Goal: Task Accomplishment & Management: Manage account settings

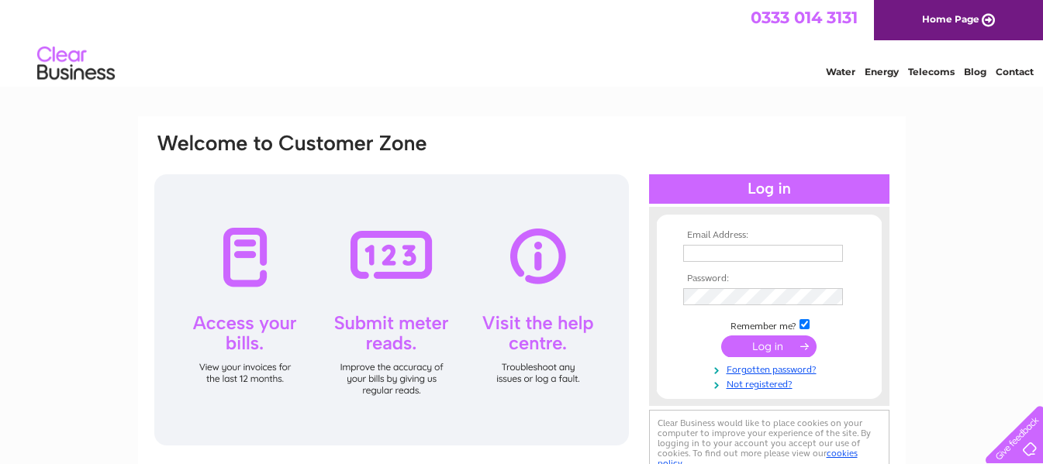
type input "rmantiquesgainsborough@gmail.com"
click at [775, 347] on input "submit" at bounding box center [768, 347] width 95 height 22
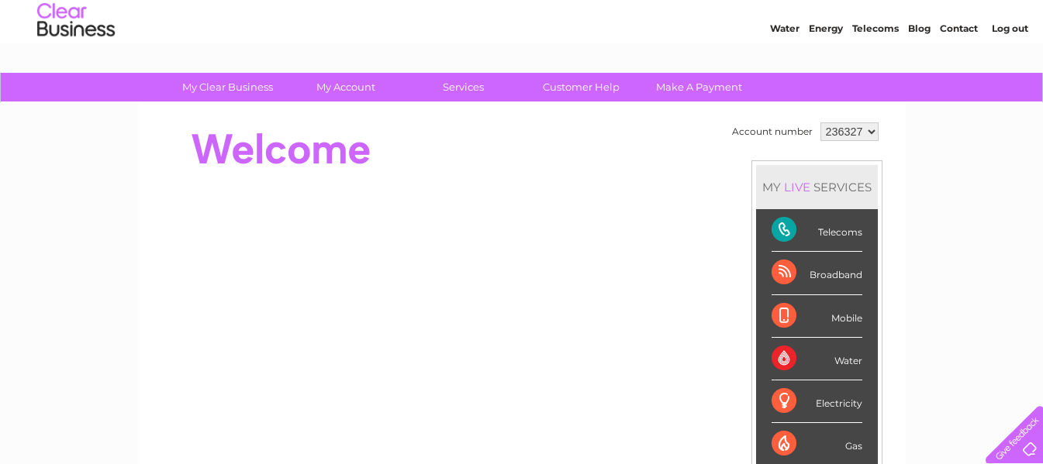
scroll to position [78, 0]
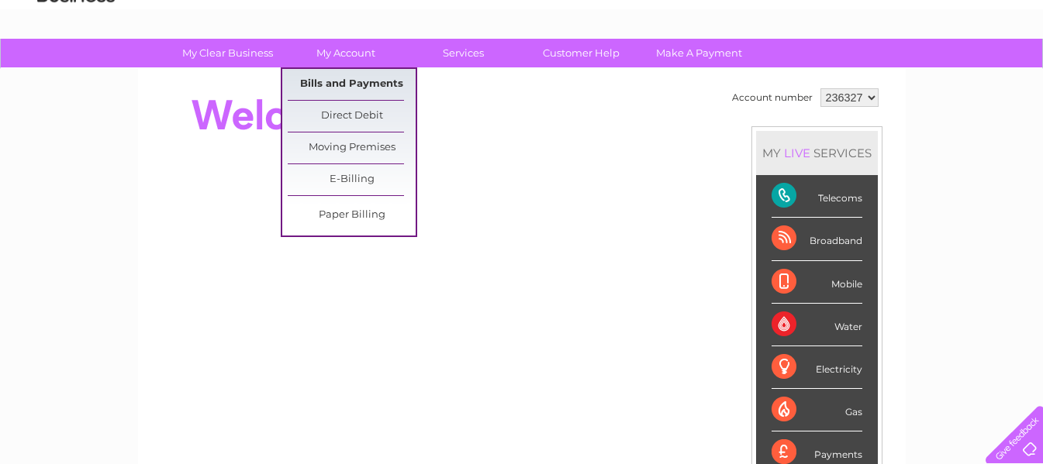
click at [355, 81] on link "Bills and Payments" at bounding box center [352, 84] width 128 height 31
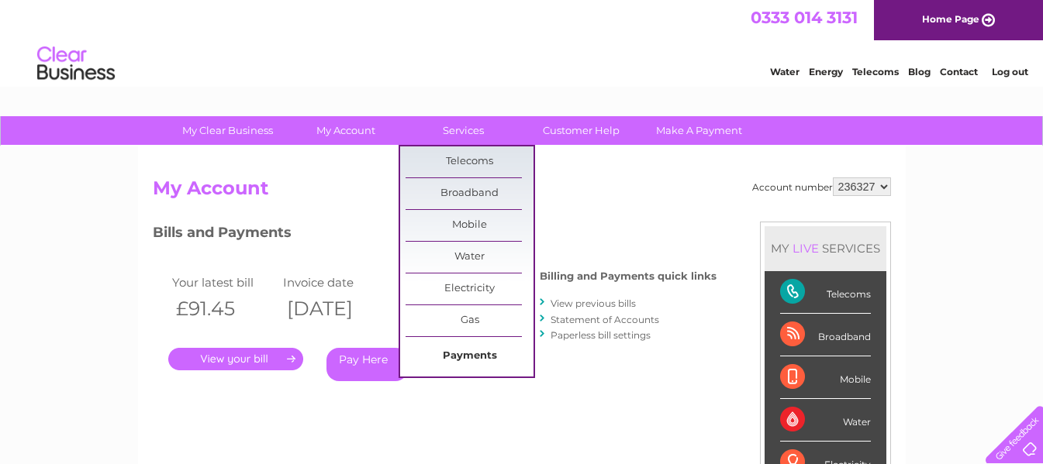
click at [484, 358] on link "Payments" at bounding box center [469, 356] width 128 height 31
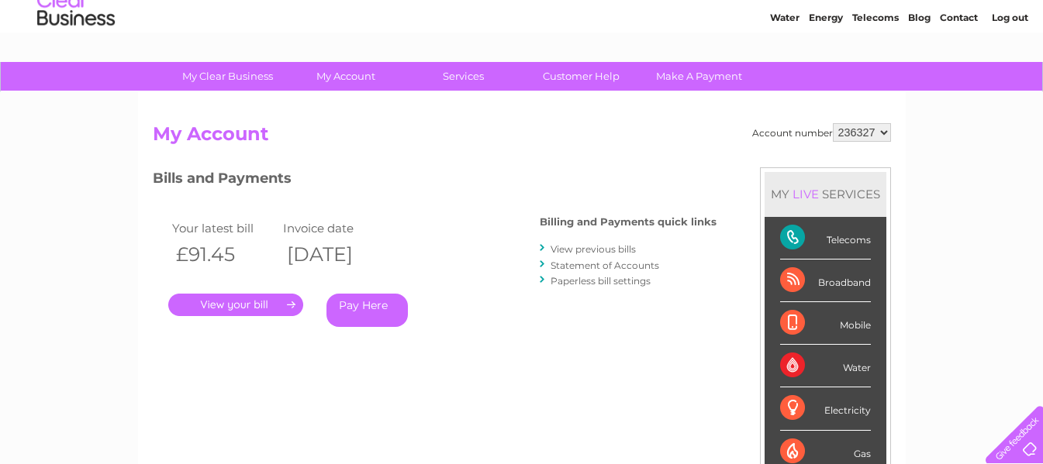
scroll to position [78, 0]
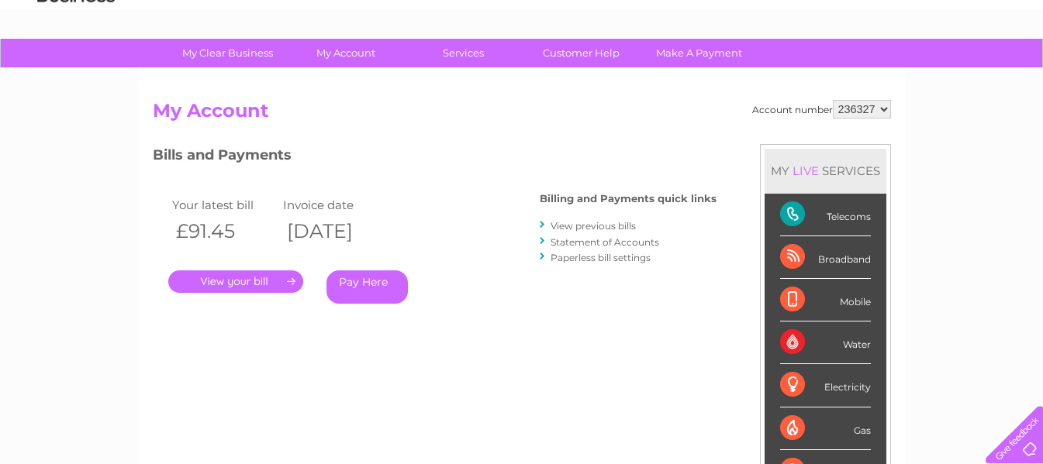
click at [584, 226] on link "View previous bills" at bounding box center [592, 226] width 85 height 12
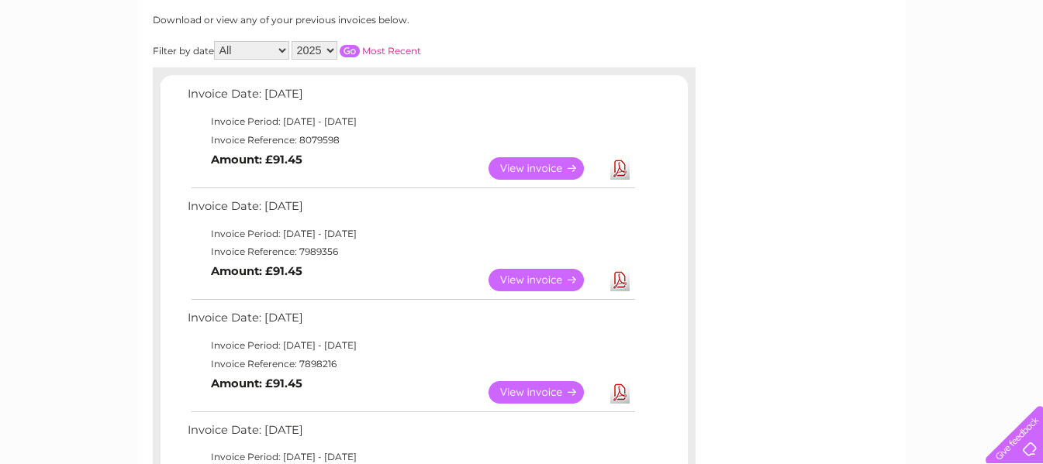
scroll to position [233, 0]
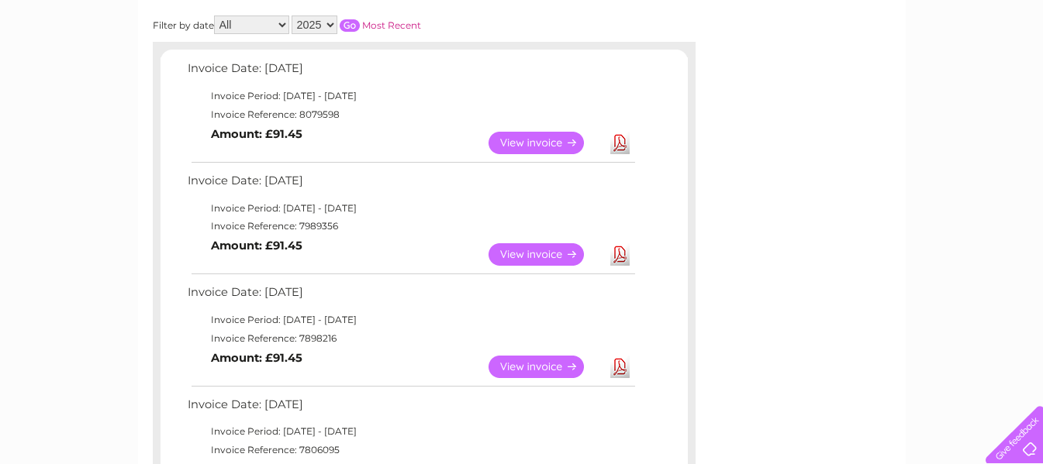
click at [538, 369] on link "View" at bounding box center [545, 367] width 114 height 22
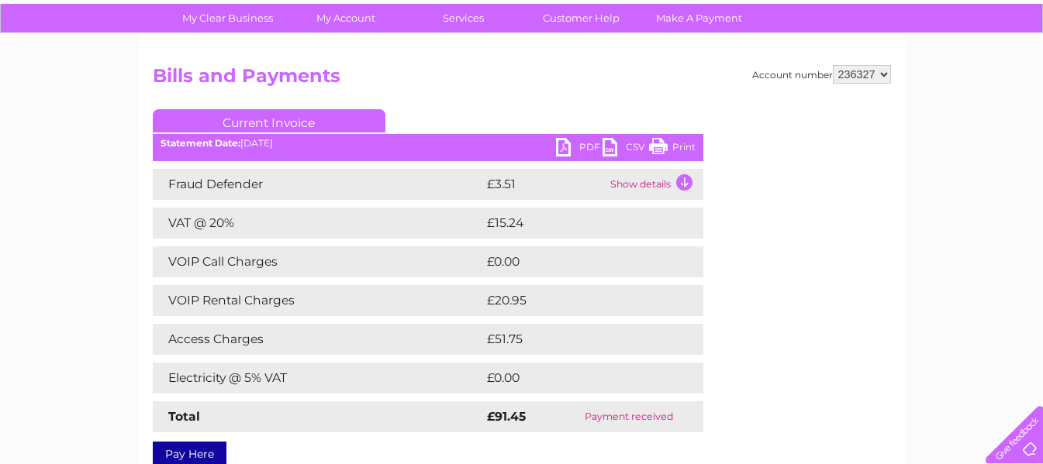
scroll to position [78, 0]
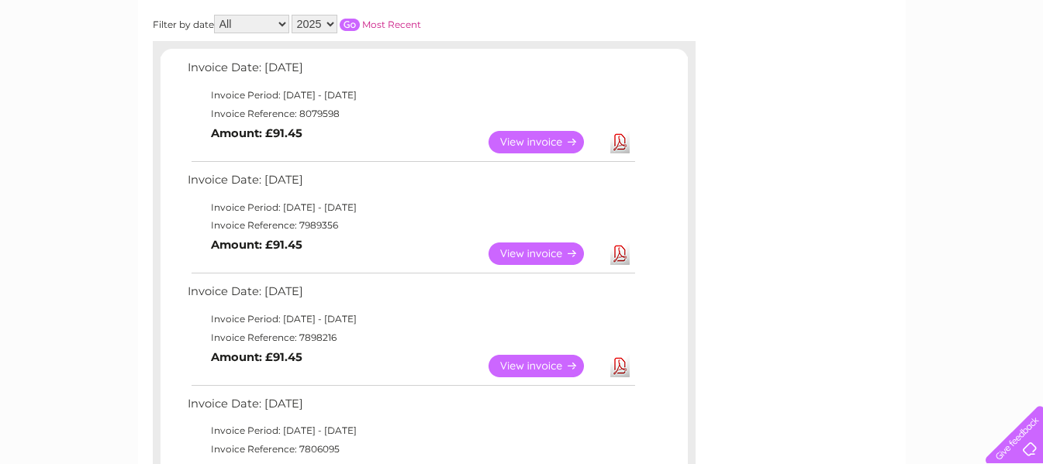
click at [540, 367] on link "View" at bounding box center [545, 366] width 114 height 22
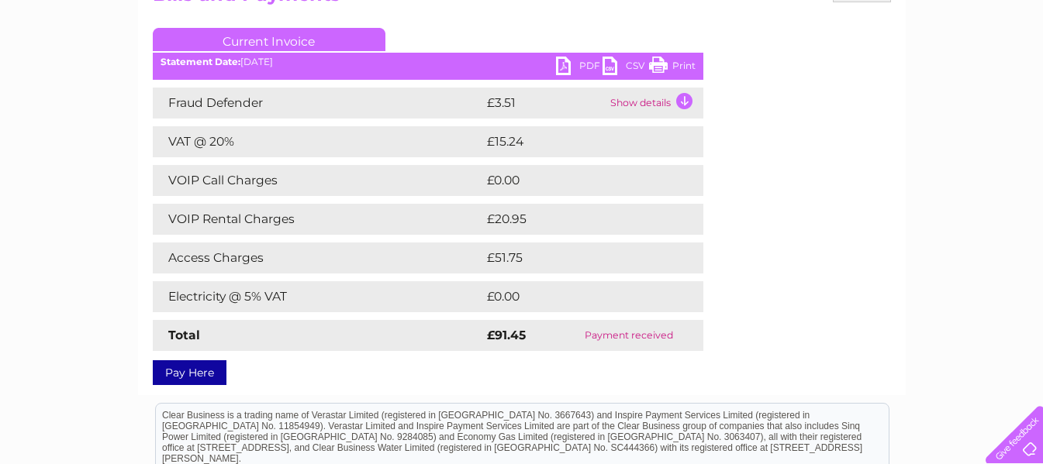
scroll to position [155, 0]
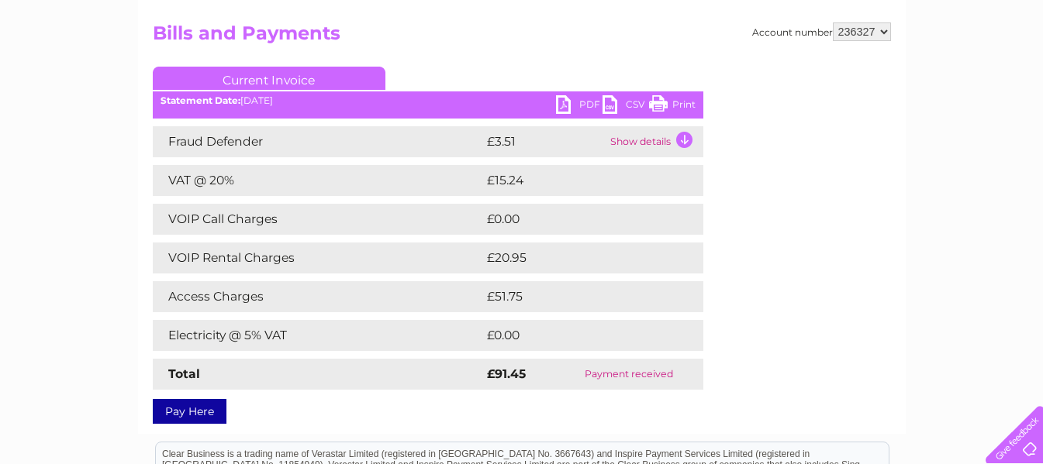
click at [661, 104] on link "Print" at bounding box center [672, 106] width 47 height 22
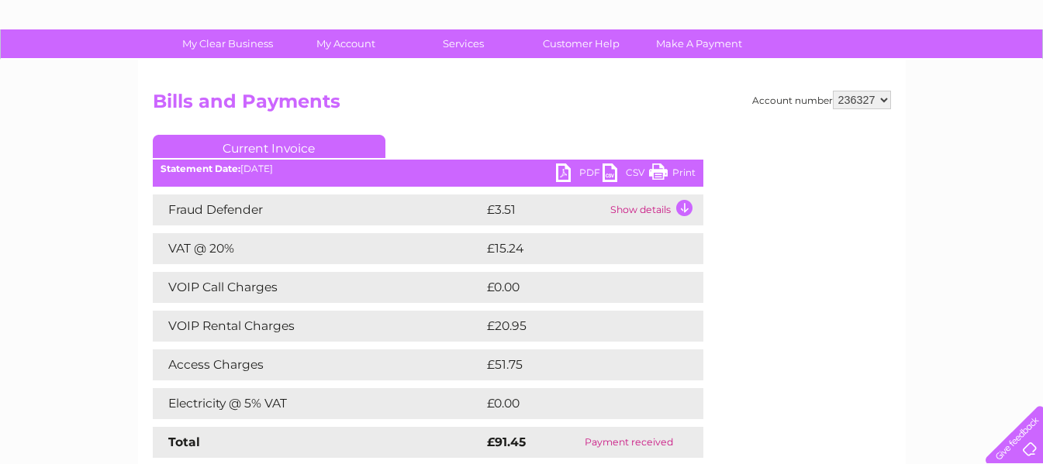
scroll to position [0, 0]
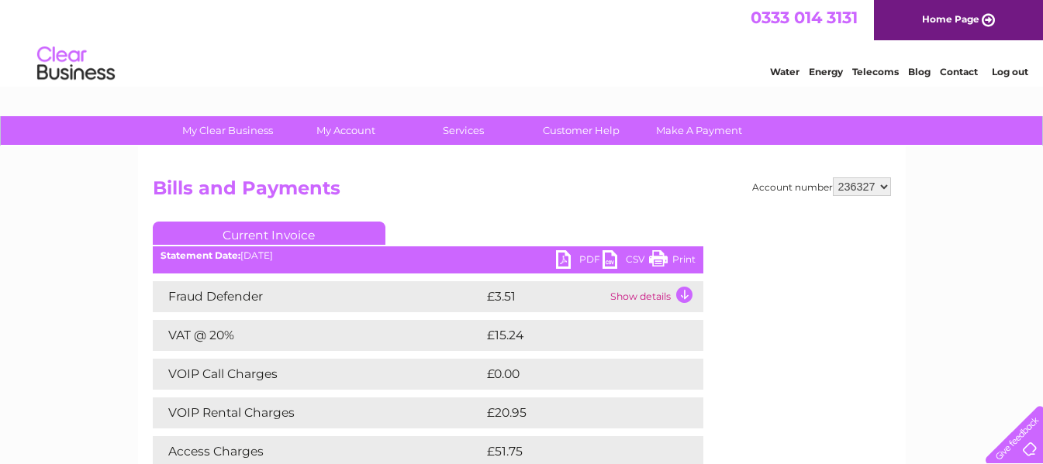
click at [999, 71] on link "Log out" at bounding box center [1010, 72] width 36 height 12
